Goal: Communication & Community: Share content

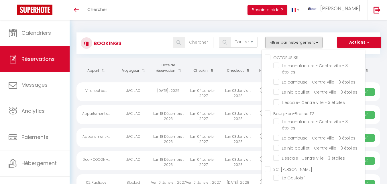
select select "not_cancelled"
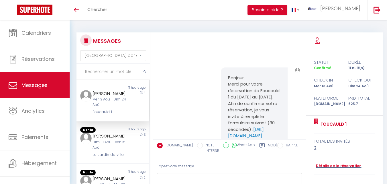
select select "message"
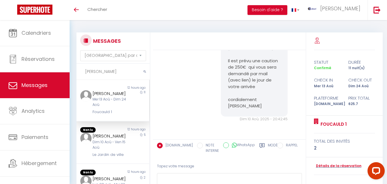
type input "[PERSON_NAME]"
click at [145, 70] on icon "submit" at bounding box center [144, 71] width 3 height 3
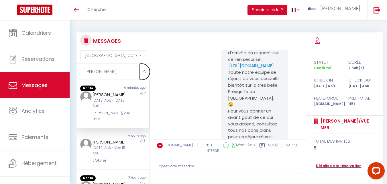
scroll to position [723, 0]
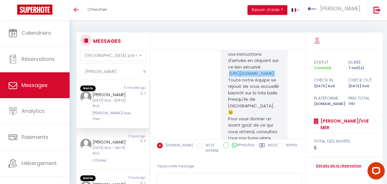
drag, startPoint x: 264, startPoint y: 99, endPoint x: 222, endPoint y: 92, distance: 41.8
copy p "[URL][DOMAIN_NAME]"
